Goal: Transaction & Acquisition: Purchase product/service

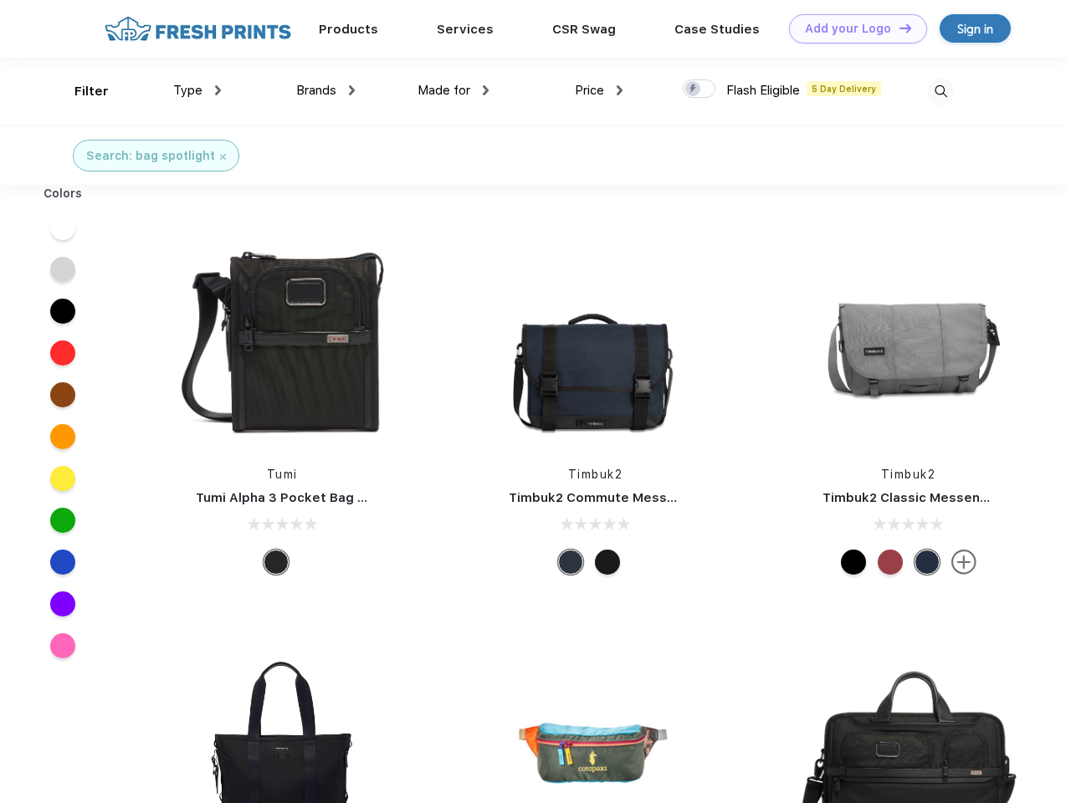
click at [852, 28] on link "Add your Logo Design Tool" at bounding box center [858, 28] width 138 height 29
click at [0, 0] on div "Design Tool" at bounding box center [0, 0] width 0 height 0
click at [898, 28] on link "Add your Logo Design Tool" at bounding box center [858, 28] width 138 height 29
click at [80, 91] on div "Filter" at bounding box center [91, 91] width 34 height 19
click at [197, 90] on span "Type" at bounding box center [187, 90] width 29 height 15
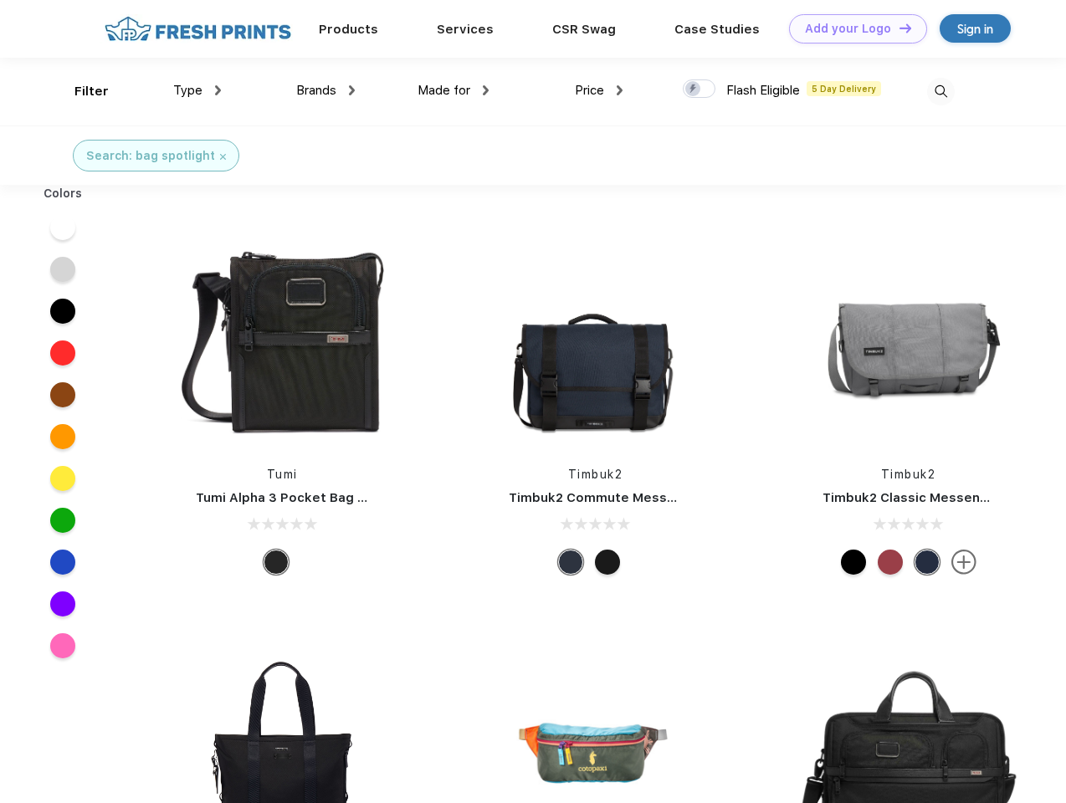
click at [325, 90] on span "Brands" at bounding box center [316, 90] width 40 height 15
click at [453, 90] on span "Made for" at bounding box center [443, 90] width 53 height 15
click at [599, 90] on span "Price" at bounding box center [589, 90] width 29 height 15
click at [699, 90] on div at bounding box center [699, 88] width 33 height 18
click at [693, 90] on input "checkbox" at bounding box center [688, 84] width 11 height 11
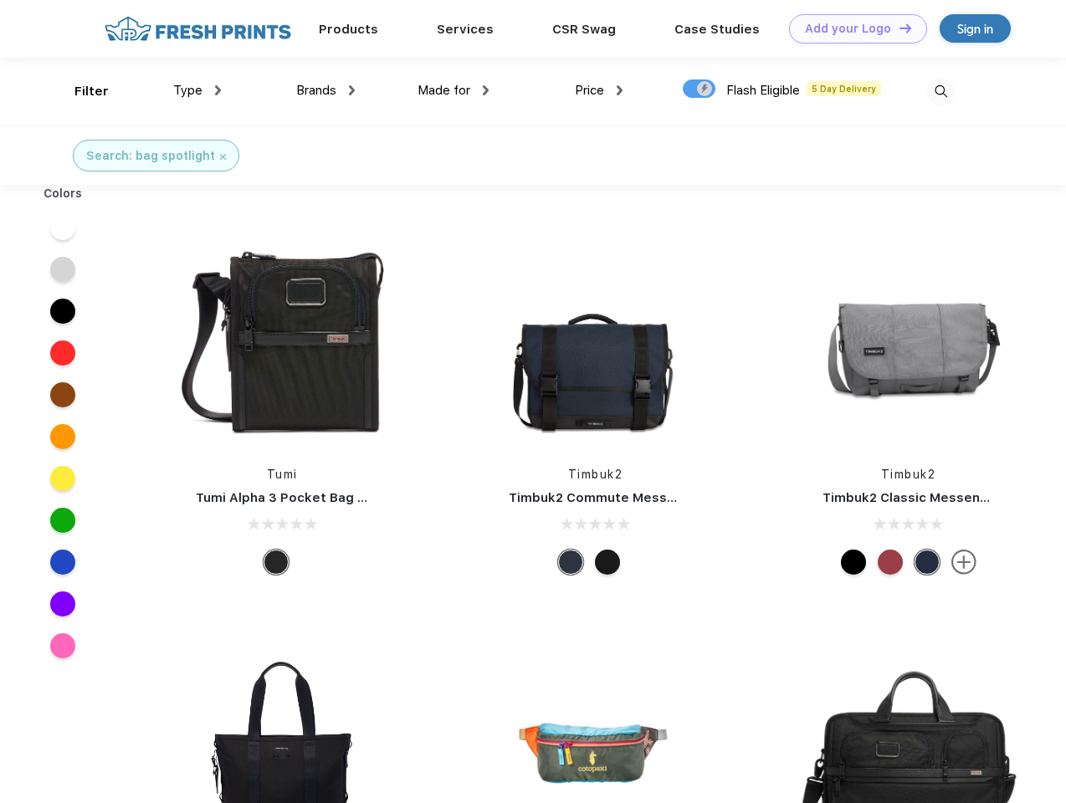
click at [940, 91] on img at bounding box center [941, 92] width 28 height 28
